Goal: Task Accomplishment & Management: Use online tool/utility

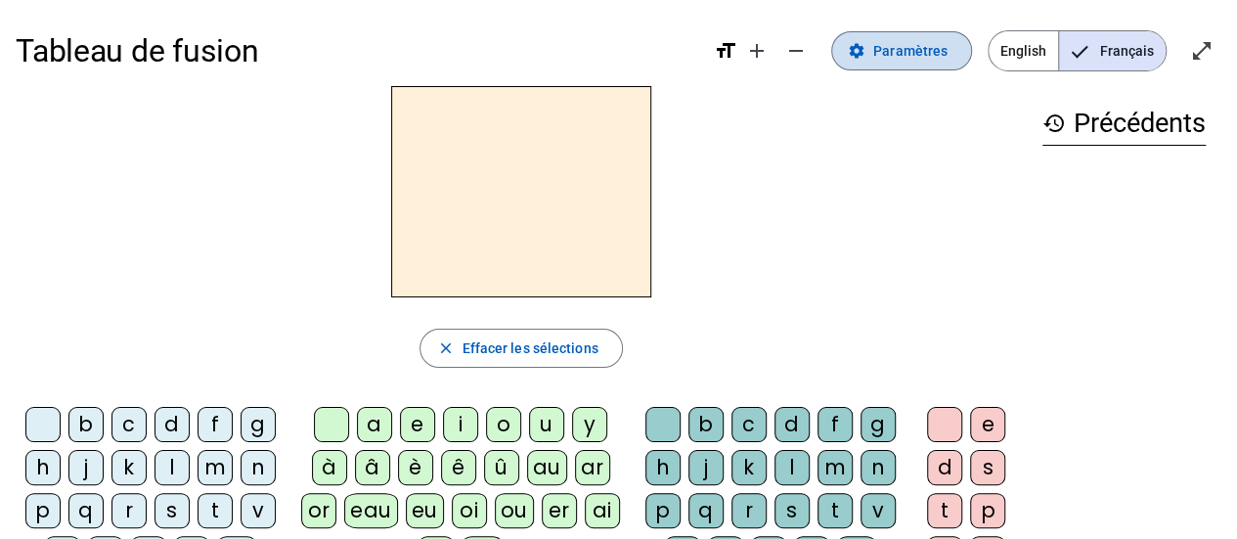
click at [898, 52] on span "Paramètres" at bounding box center [910, 50] width 74 height 23
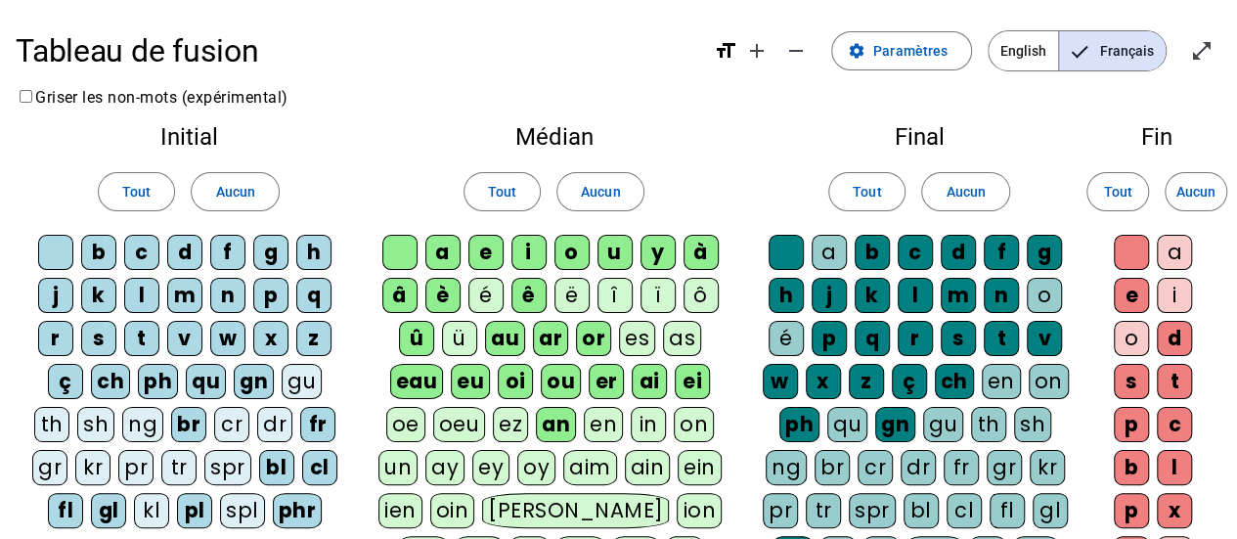
click at [216, 372] on div "qu" at bounding box center [206, 381] width 40 height 35
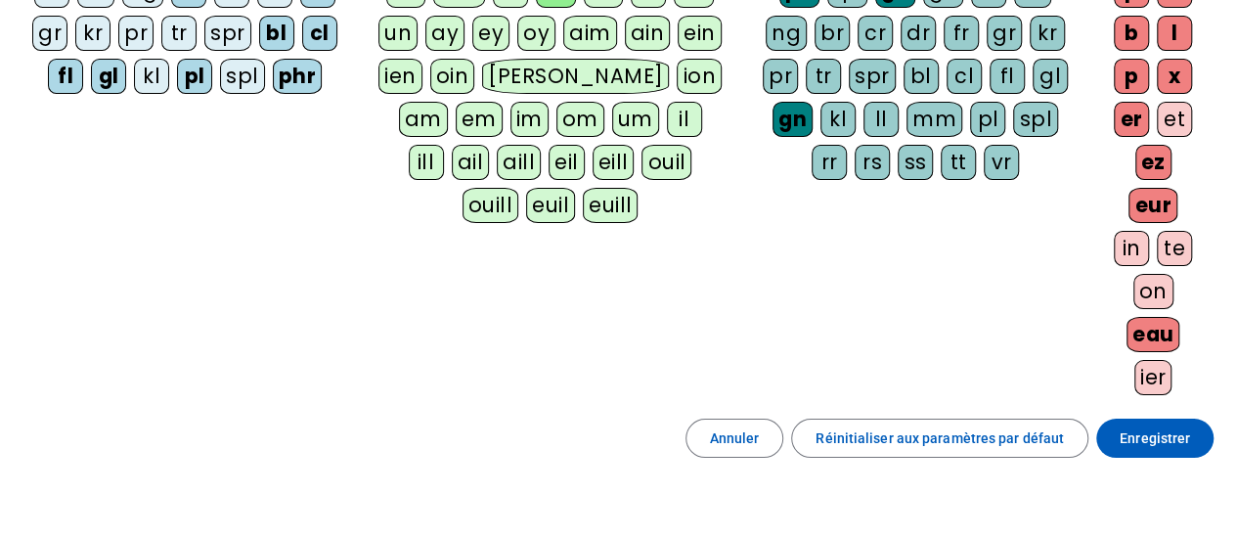
scroll to position [440, 0]
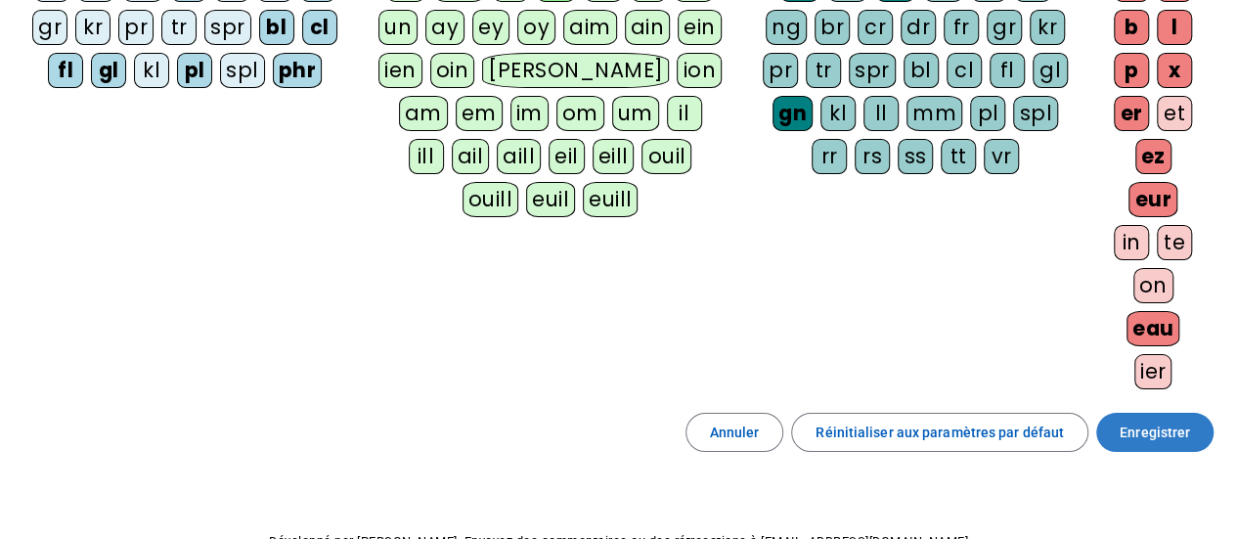
click at [1156, 421] on span "Enregistrer" at bounding box center [1155, 432] width 70 height 23
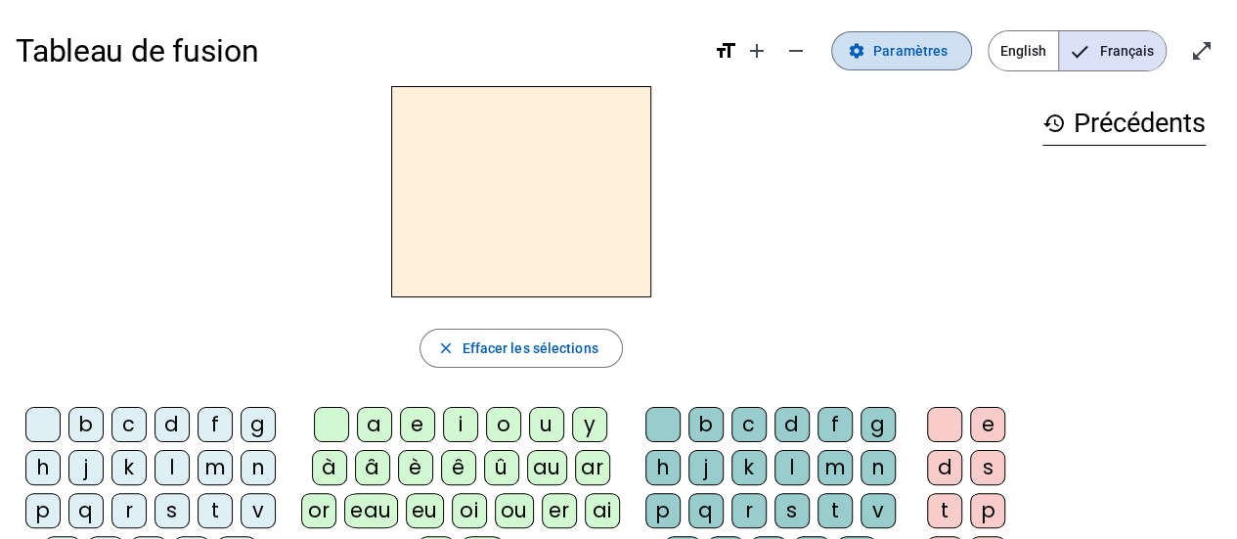
click at [864, 48] on mat-icon "settings" at bounding box center [857, 51] width 18 height 18
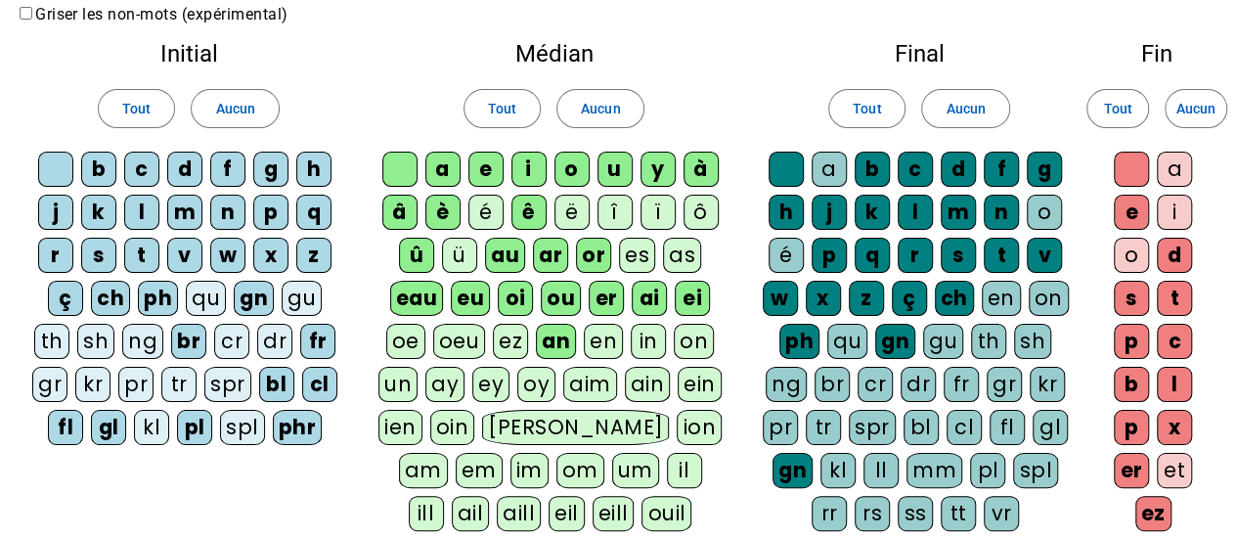
scroll to position [84, 0]
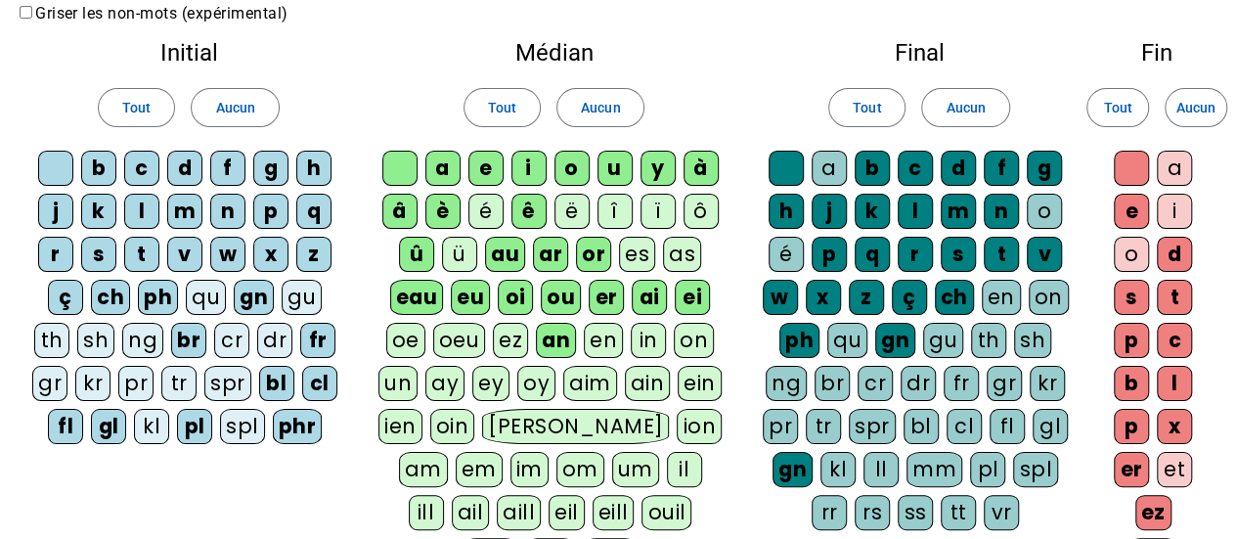
click at [201, 290] on div "qu" at bounding box center [206, 297] width 40 height 35
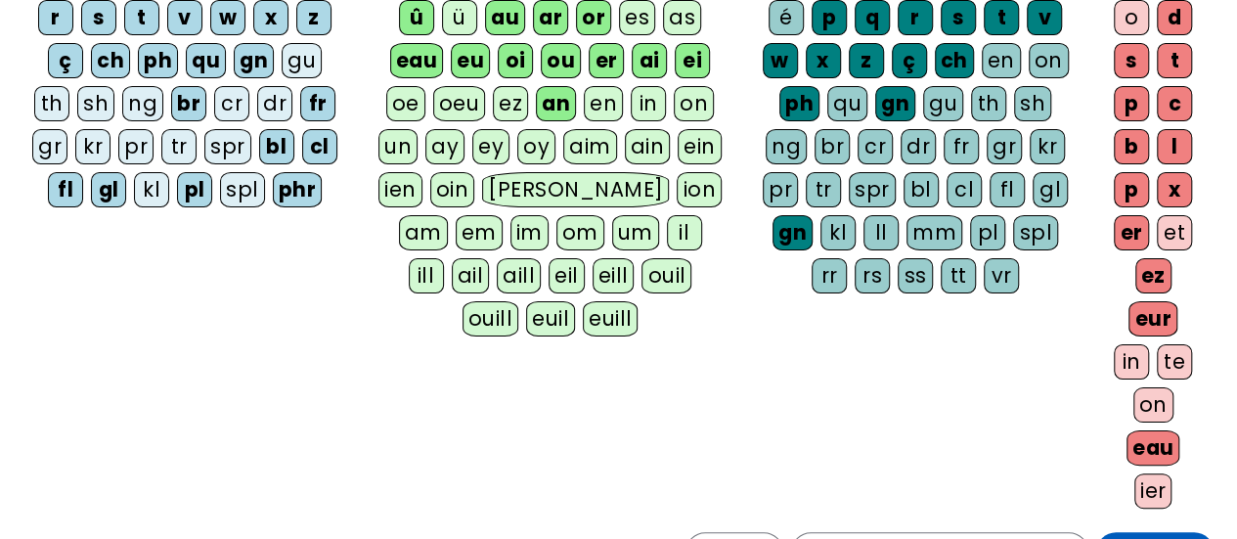
scroll to position [506, 0]
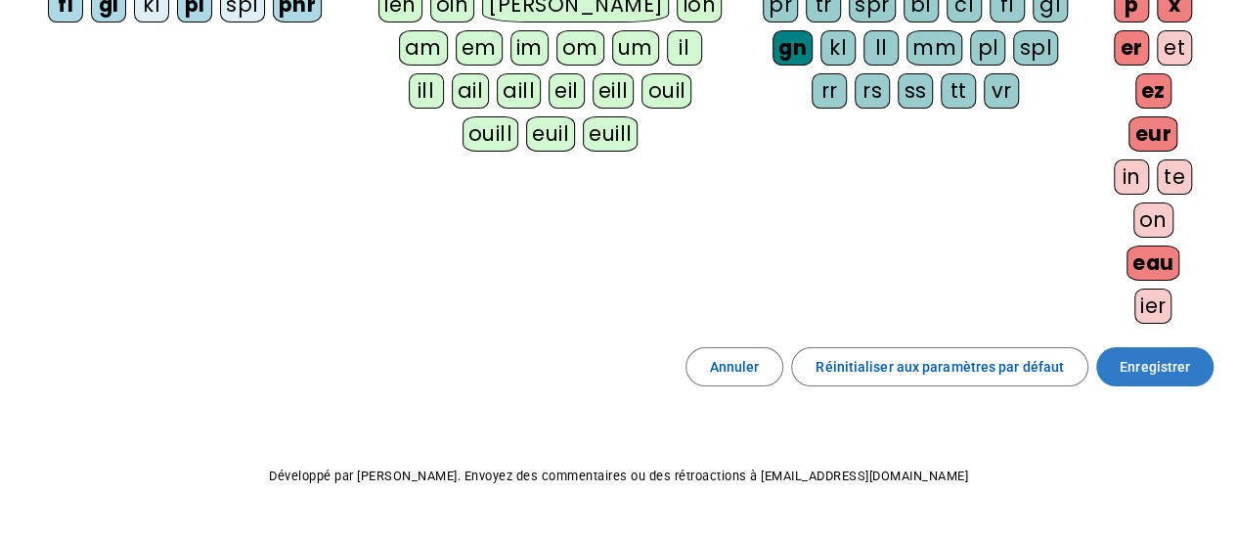
click at [1144, 355] on span "Enregistrer" at bounding box center [1155, 366] width 70 height 23
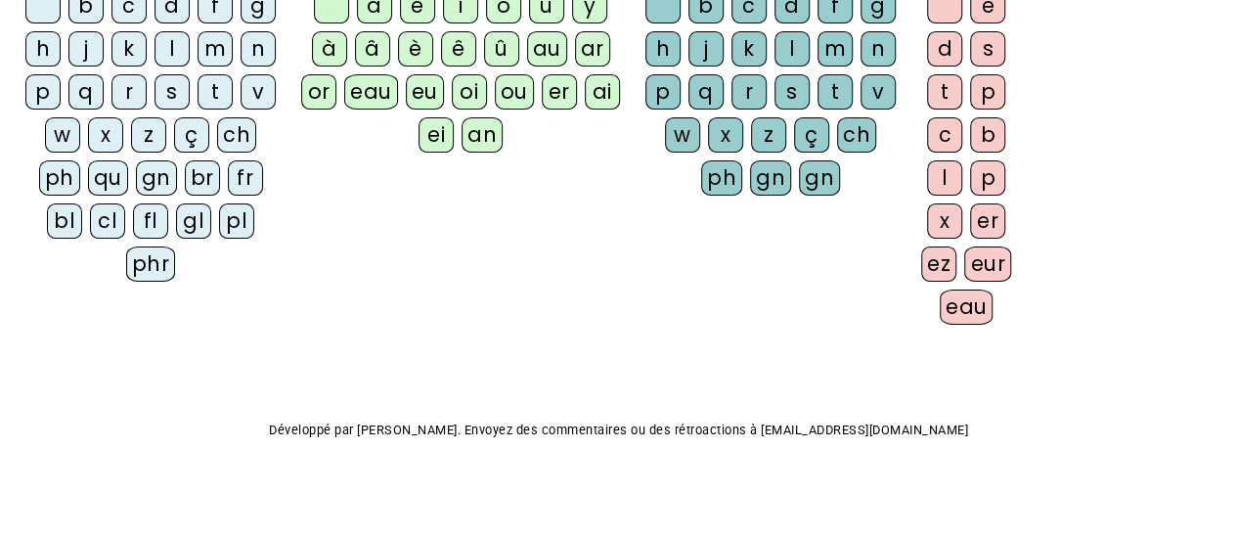
click at [106, 177] on div "qu" at bounding box center [108, 177] width 40 height 35
click at [448, 16] on div "i" at bounding box center [460, 5] width 35 height 35
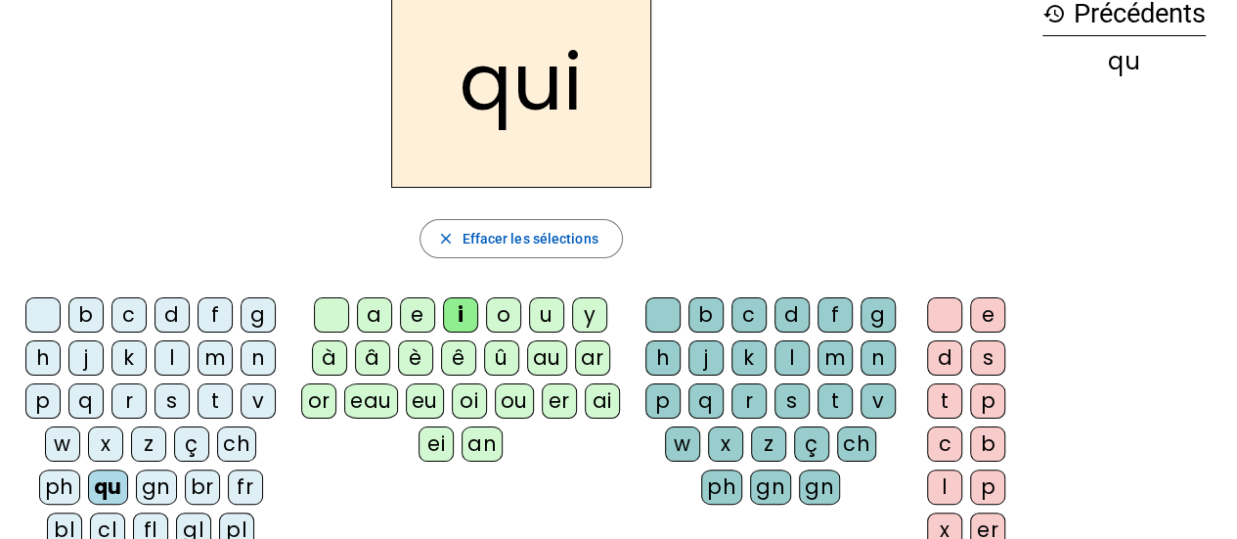
scroll to position [64, 0]
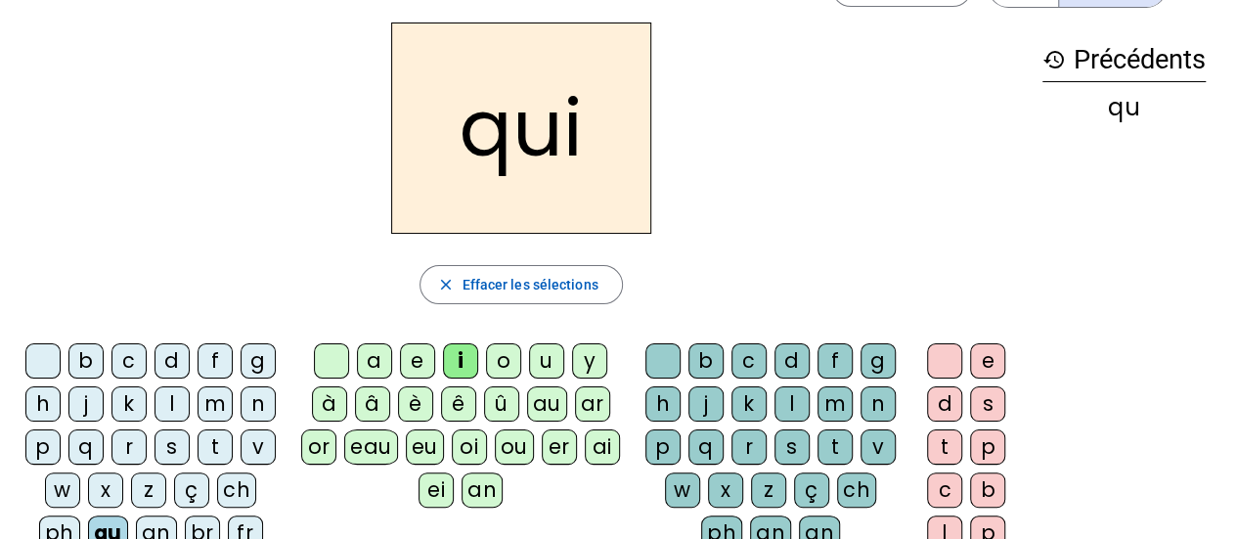
click at [167, 438] on div "s" at bounding box center [172, 446] width 35 height 35
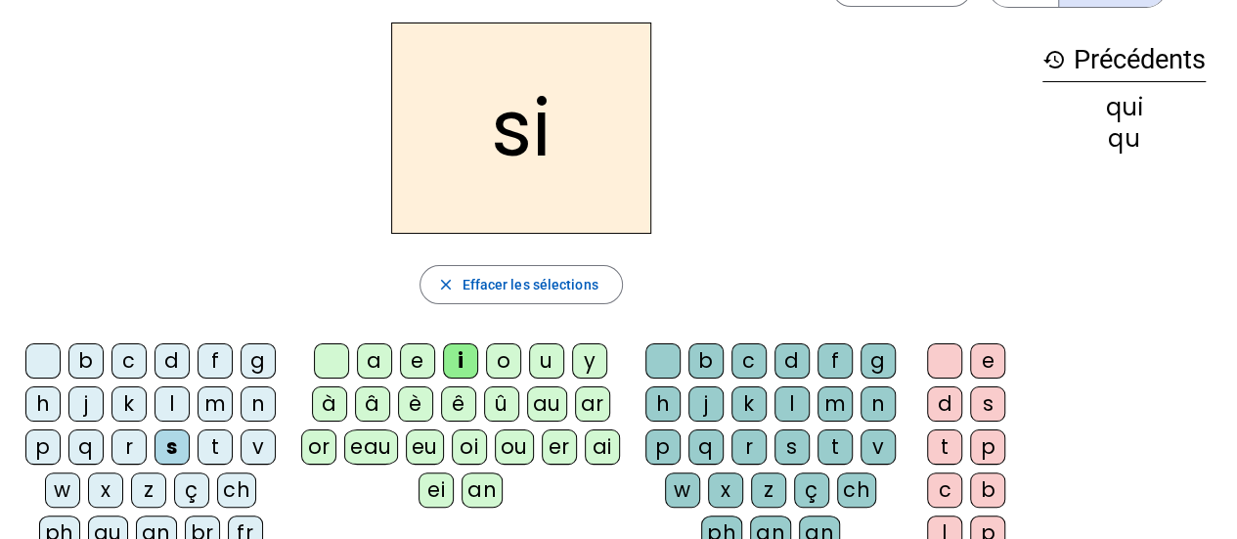
click at [253, 396] on div "n" at bounding box center [258, 403] width 35 height 35
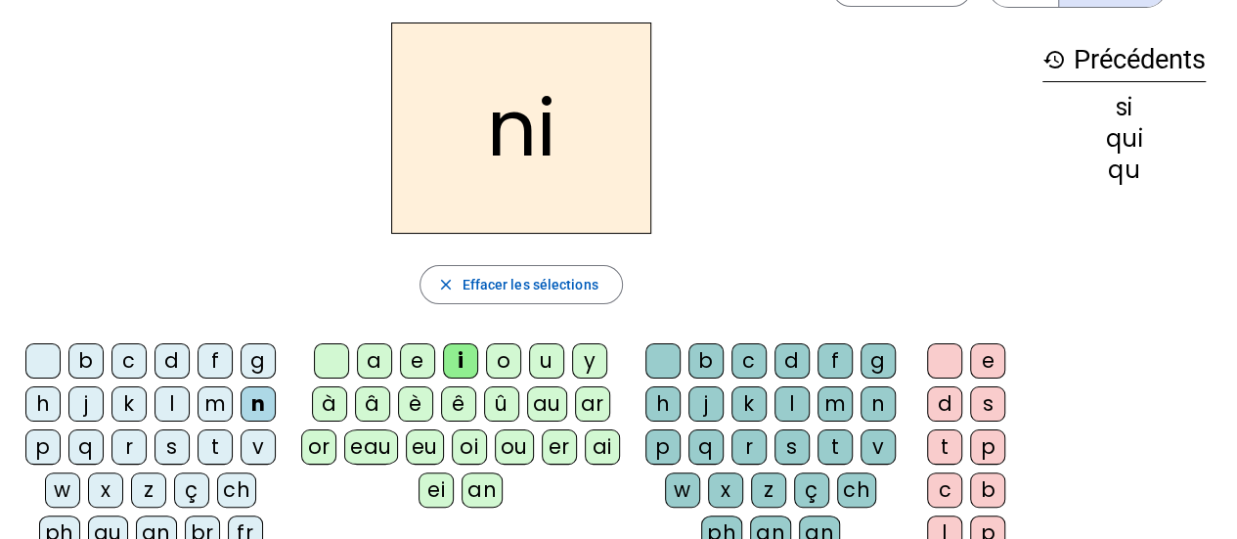
click at [415, 362] on div "e" at bounding box center [417, 360] width 35 height 35
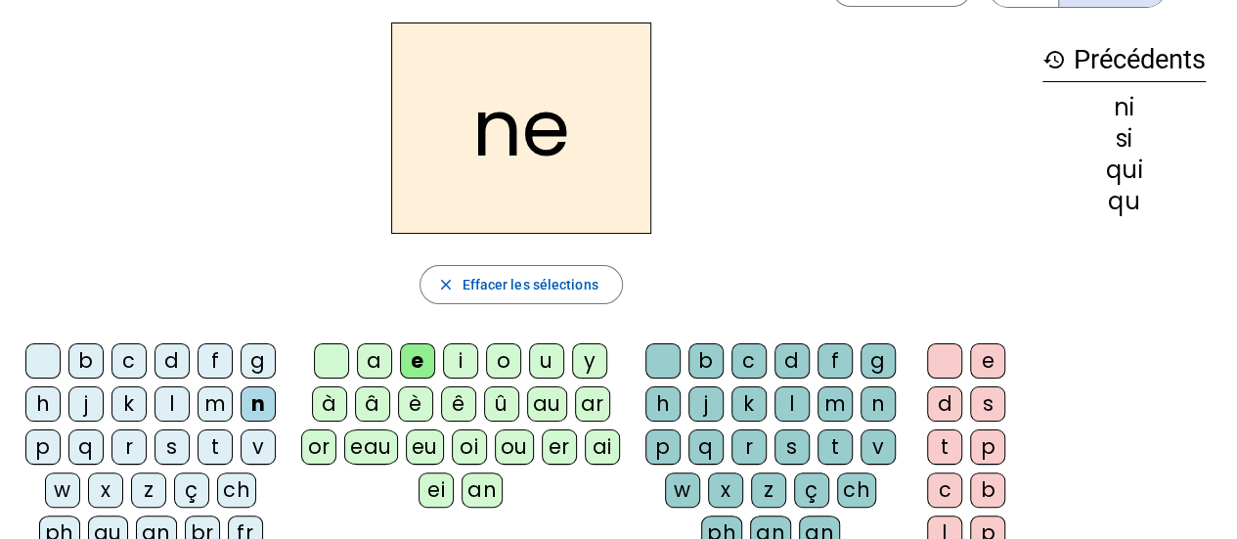
click at [173, 445] on div "s" at bounding box center [172, 446] width 35 height 35
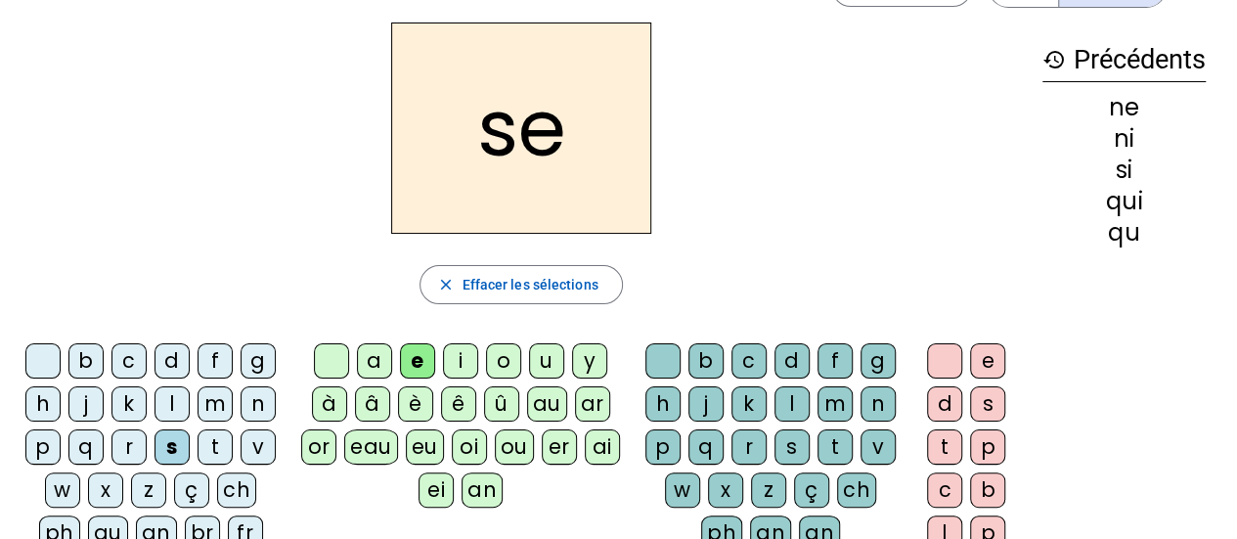
click at [214, 447] on div "t" at bounding box center [215, 446] width 35 height 35
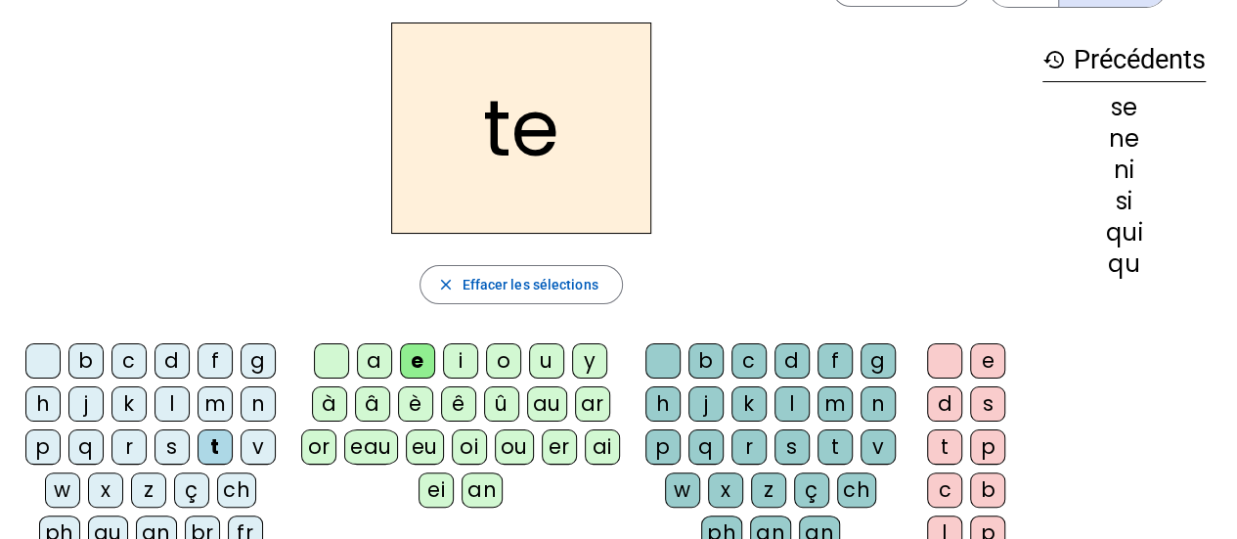
click at [178, 349] on div "d" at bounding box center [172, 360] width 35 height 35
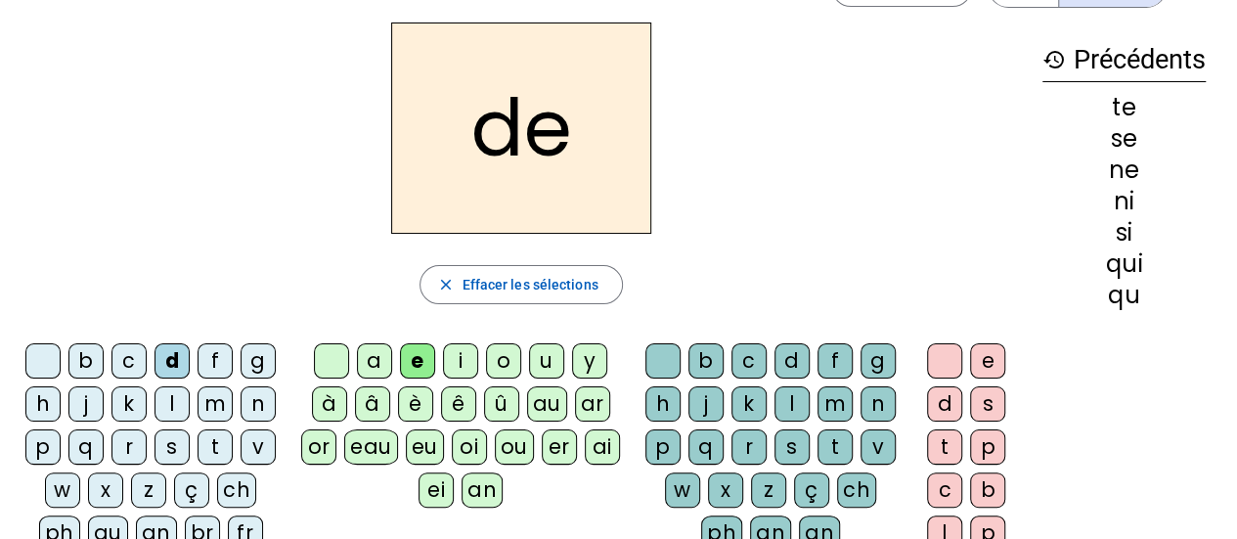
click at [547, 353] on div "u" at bounding box center [546, 360] width 35 height 35
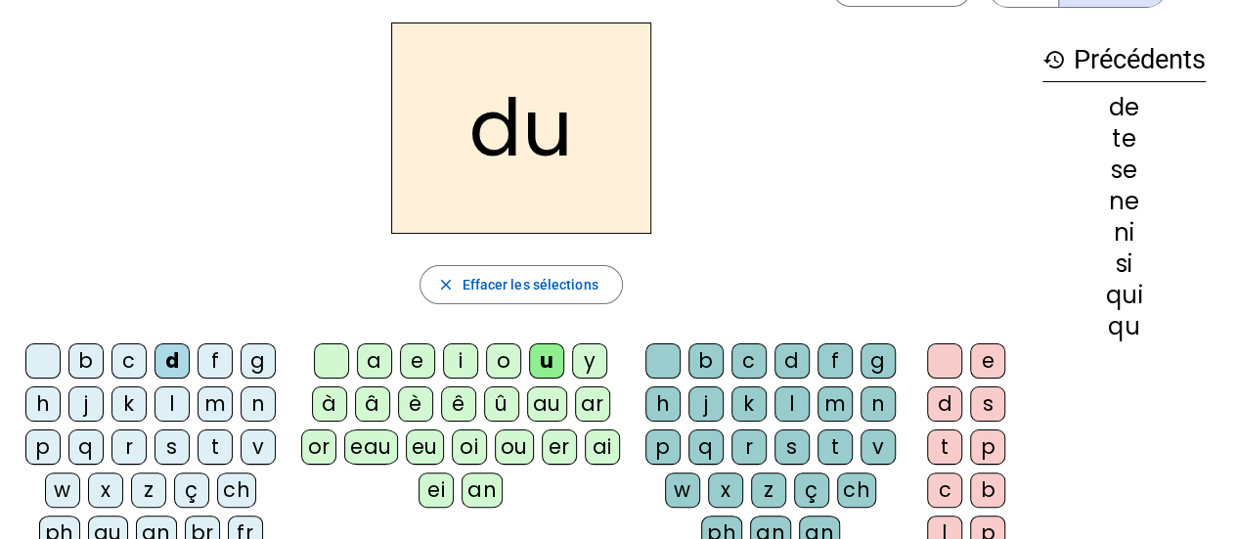
click at [169, 436] on div "s" at bounding box center [172, 446] width 35 height 35
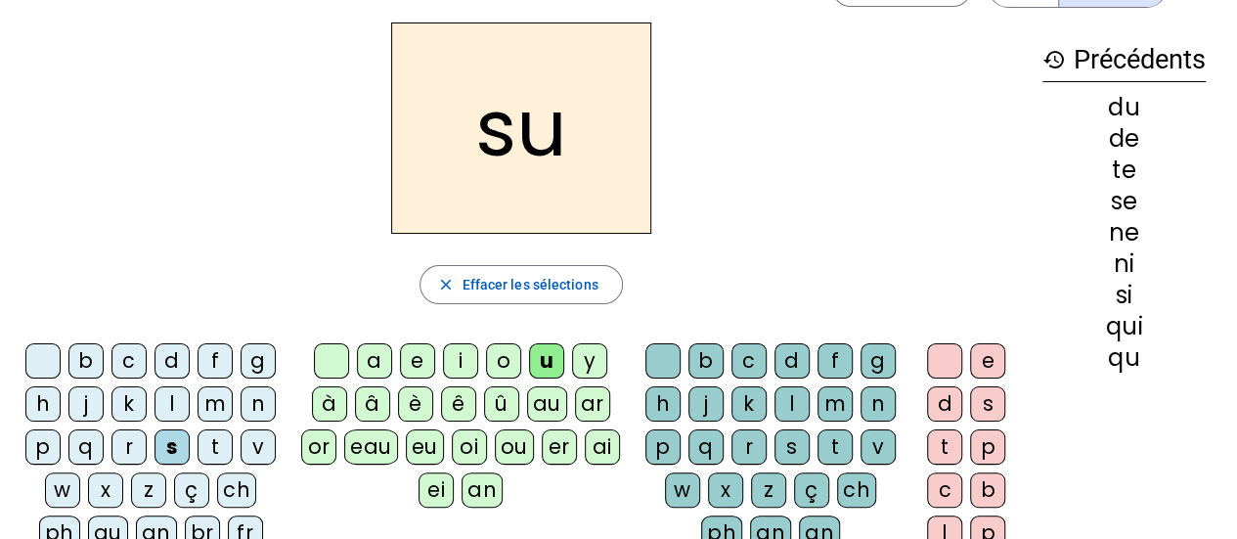
click at [168, 389] on div "l" at bounding box center [172, 403] width 35 height 35
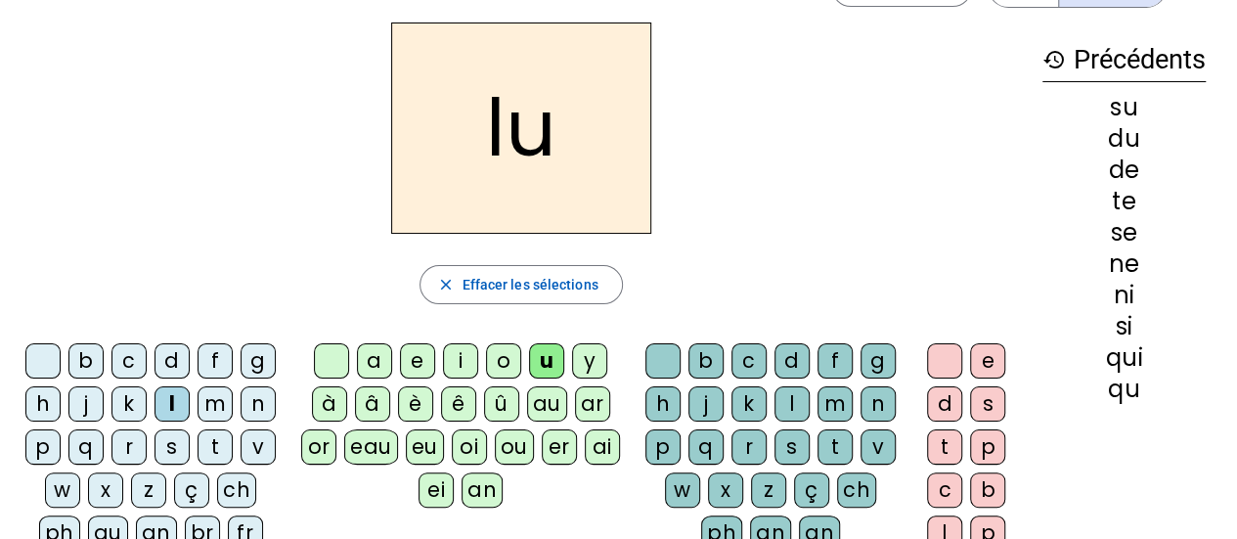
click at [209, 456] on div "t" at bounding box center [215, 446] width 35 height 35
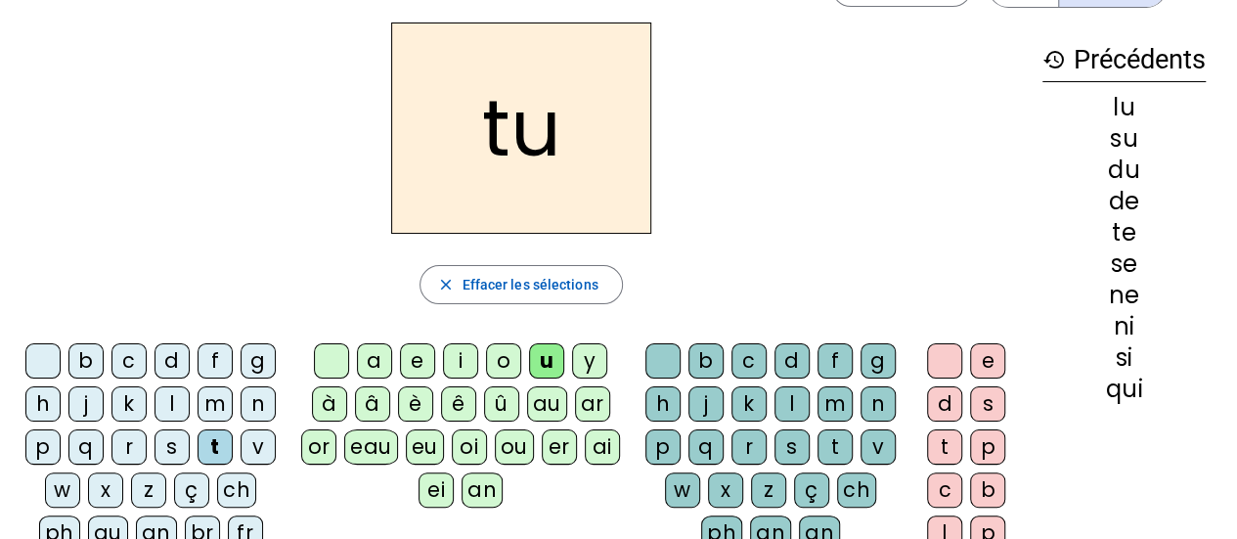
click at [368, 357] on div "a" at bounding box center [374, 360] width 35 height 35
click at [168, 436] on div "s" at bounding box center [172, 446] width 35 height 35
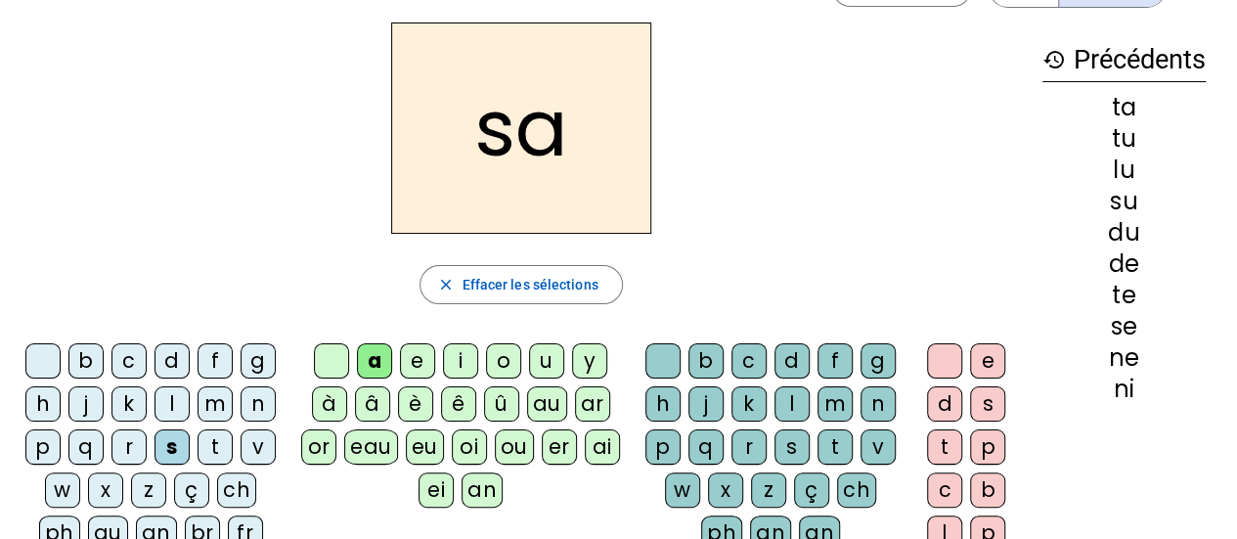
click at [210, 401] on div "m" at bounding box center [215, 403] width 35 height 35
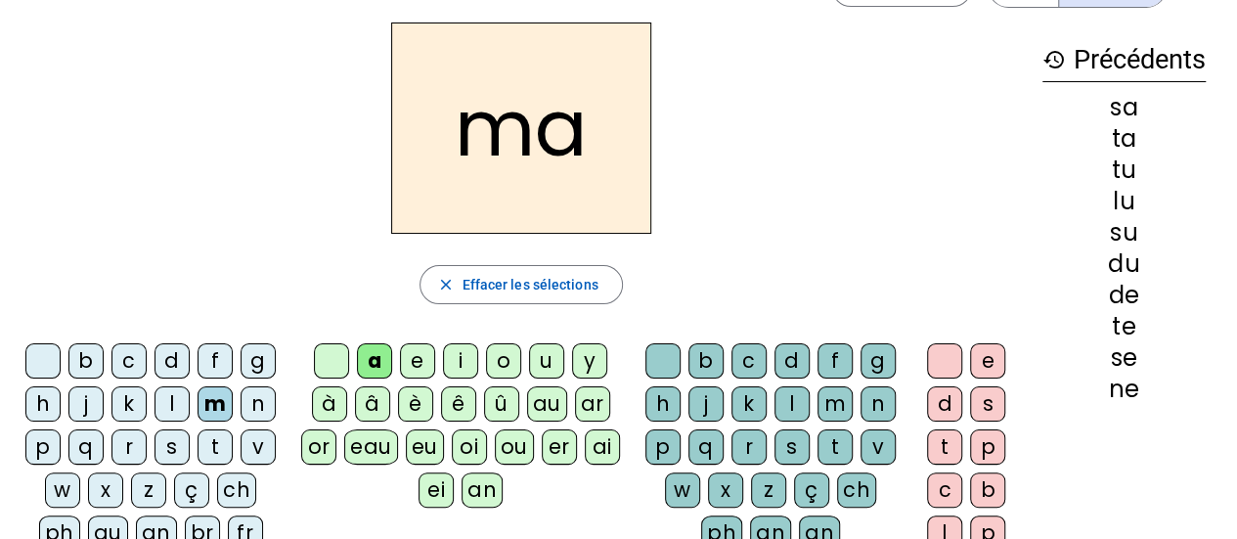
click at [422, 351] on div "e" at bounding box center [417, 360] width 35 height 35
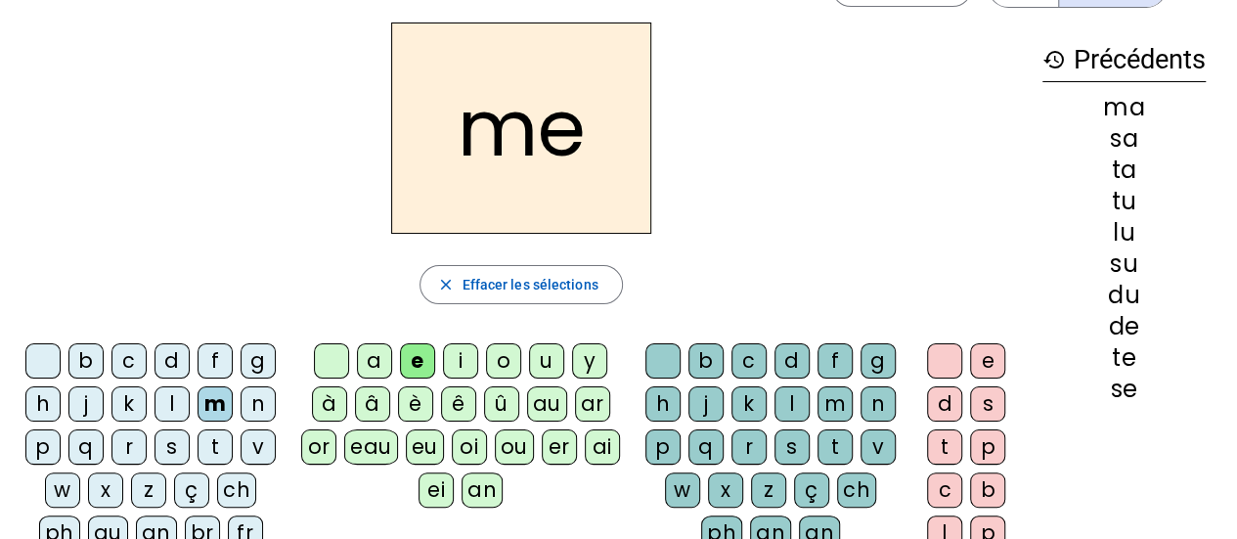
click at [182, 361] on div "d" at bounding box center [172, 360] width 35 height 35
